Goal: Check status: Check status

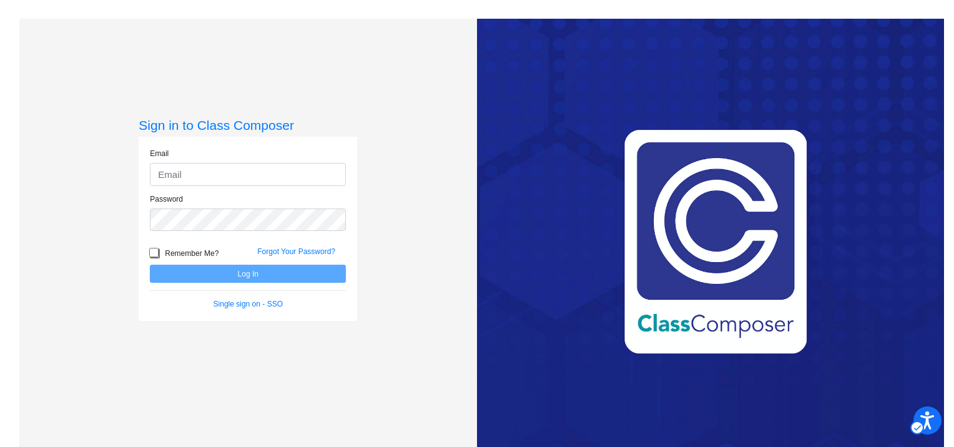
type input "[PERSON_NAME][EMAIL_ADDRESS][PERSON_NAME][DOMAIN_NAME]"
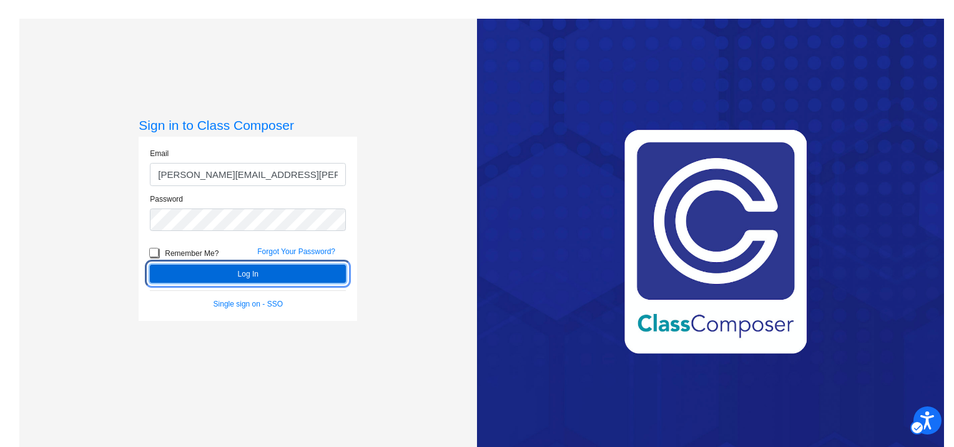
click at [257, 274] on button "Log In" at bounding box center [248, 274] width 196 height 18
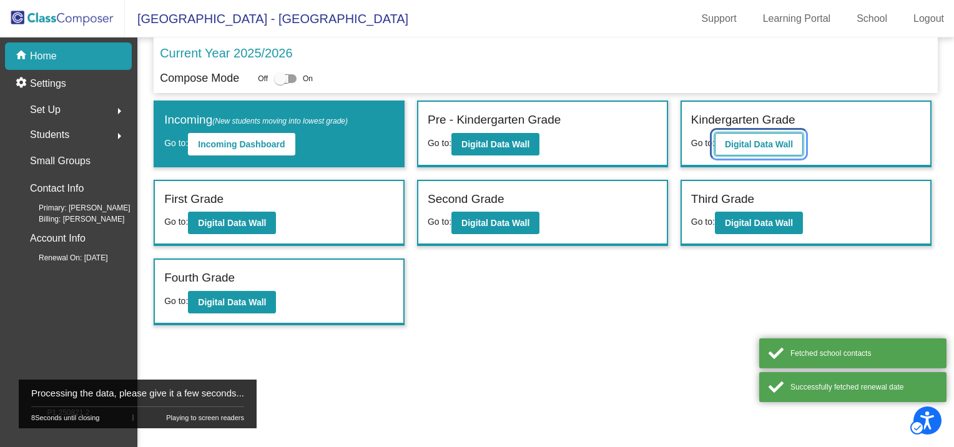
click at [764, 148] on button "Digital Data Wall" at bounding box center [759, 144] width 88 height 22
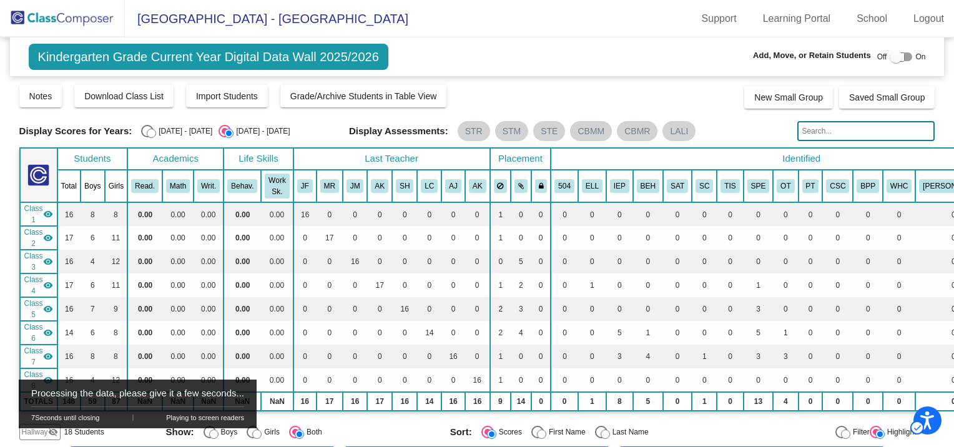
click at [705, 418] on div "Display Scores for Years: [DATE] - [DATE] [DATE] - [DATE] Grade/Archive Student…" at bounding box center [477, 262] width 916 height 357
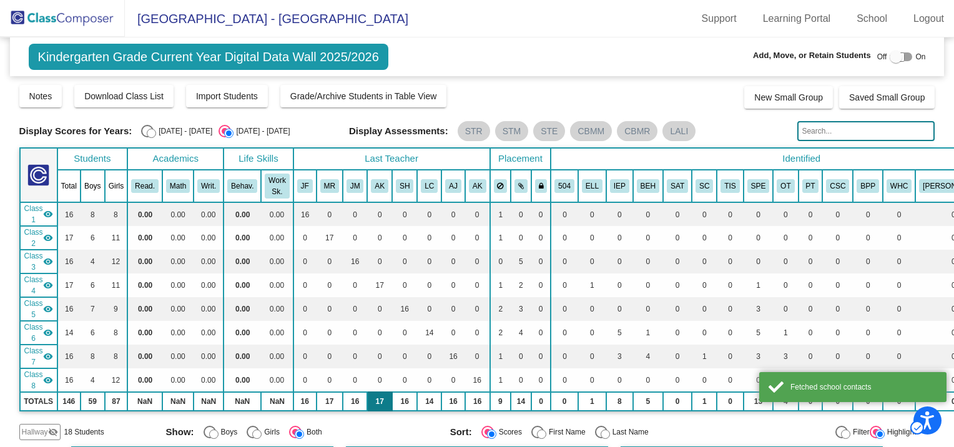
scroll to position [562, 0]
